Goal: Information Seeking & Learning: Learn about a topic

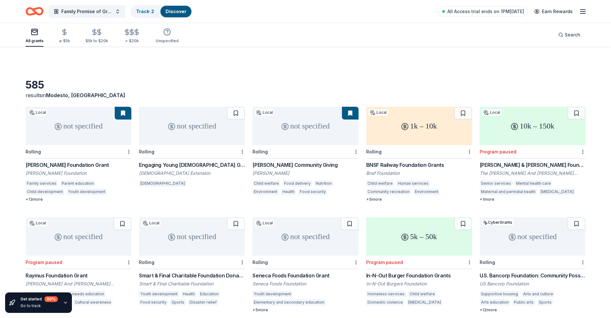
scroll to position [52, 0]
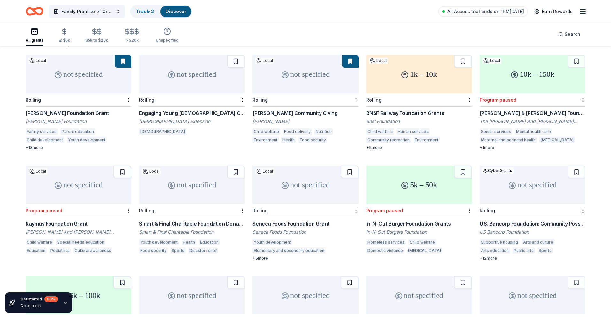
click at [467, 59] on button at bounding box center [463, 61] width 18 height 13
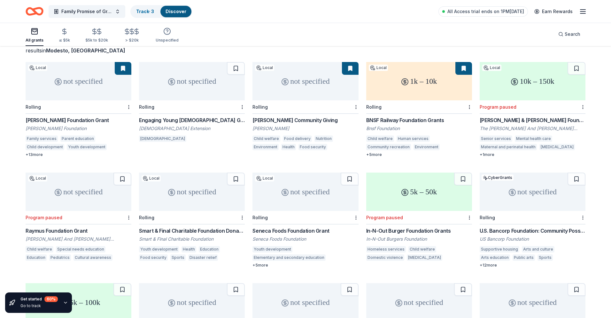
scroll to position [41, 0]
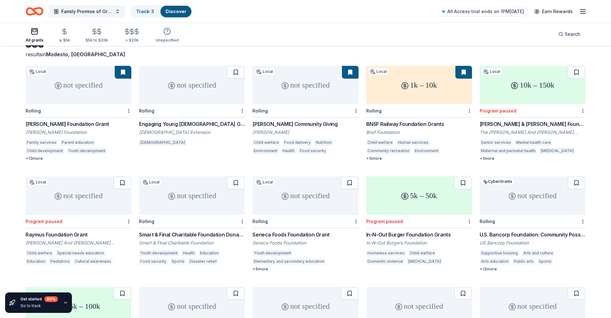
click at [559, 124] on div "[PERSON_NAME] & [PERSON_NAME] Foundation Grants" at bounding box center [533, 124] width 106 height 8
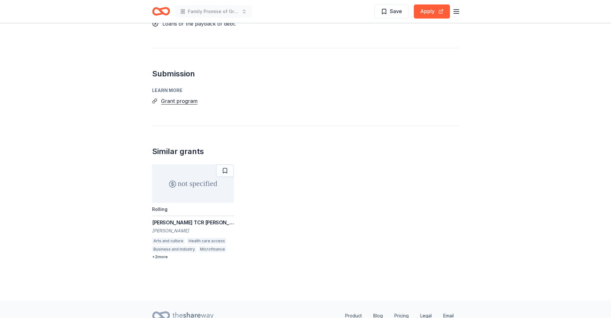
scroll to position [707, 0]
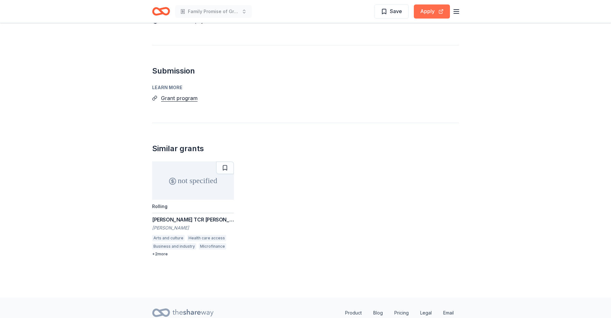
click at [436, 12] on button "Apply" at bounding box center [432, 11] width 36 height 14
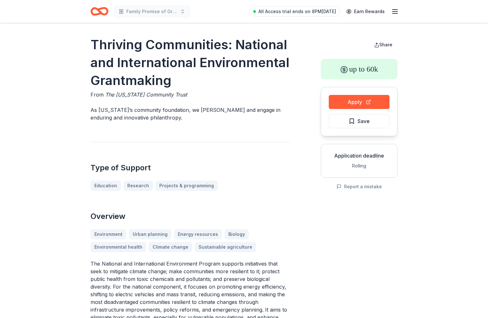
click at [102, 11] on icon "Home" at bounding box center [100, 11] width 18 height 15
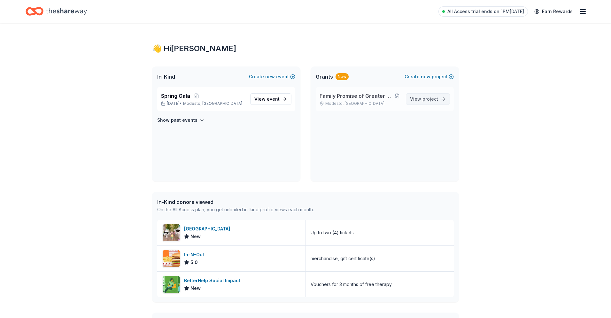
click at [420, 104] on link "View project" at bounding box center [428, 99] width 44 height 12
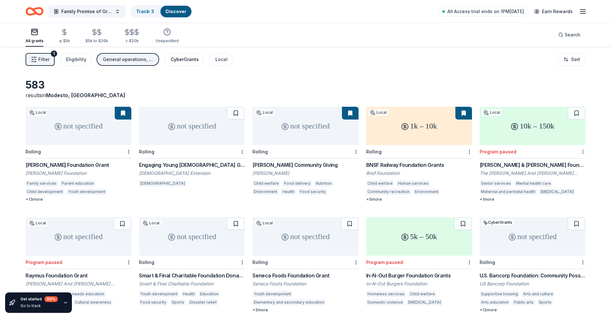
click at [191, 62] on div "CyberGrants" at bounding box center [185, 60] width 28 height 8
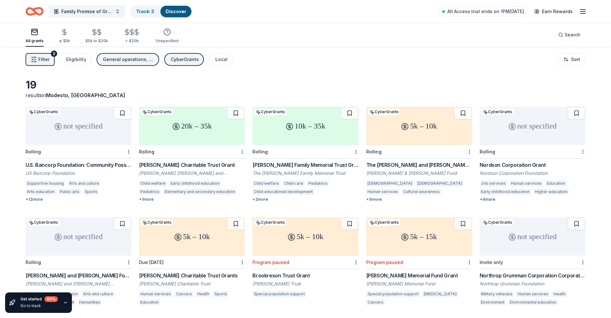
click at [141, 62] on div "General operations, Projects & programming, Training and capacity building" at bounding box center [128, 60] width 51 height 8
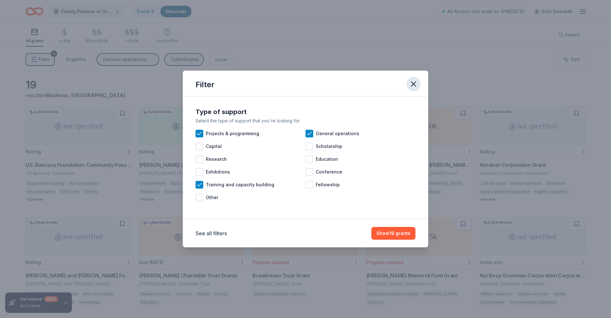
click at [415, 83] on icon "button" at bounding box center [413, 84] width 9 height 9
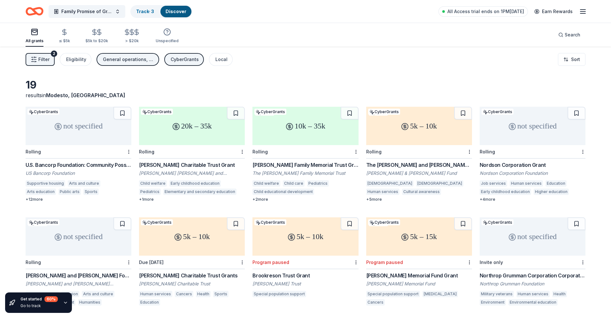
click at [488, 13] on line "button" at bounding box center [583, 13] width 5 height 0
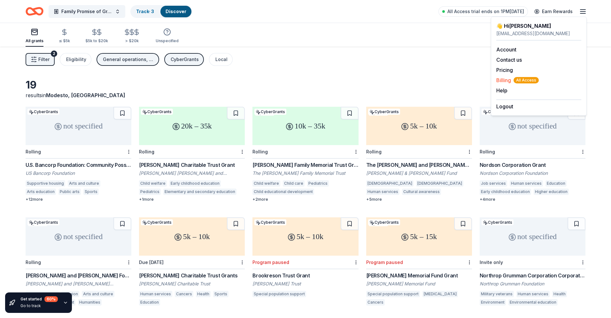
click at [488, 82] on span "All Access" at bounding box center [526, 80] width 25 height 6
